Goal: Check status: Check status

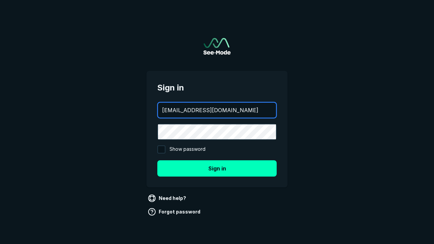
type input "[EMAIL_ADDRESS][DOMAIN_NAME]"
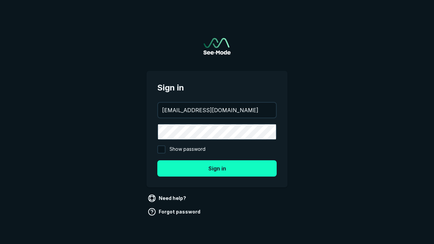
click at [217, 168] on button "Sign in" at bounding box center [216, 168] width 119 height 16
